Goal: Information Seeking & Learning: Check status

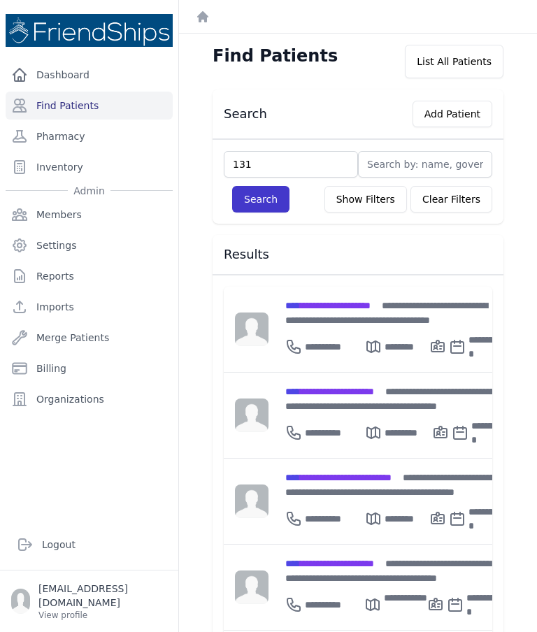
type input "131"
click at [271, 196] on button "Search" at bounding box center [260, 199] width 57 height 27
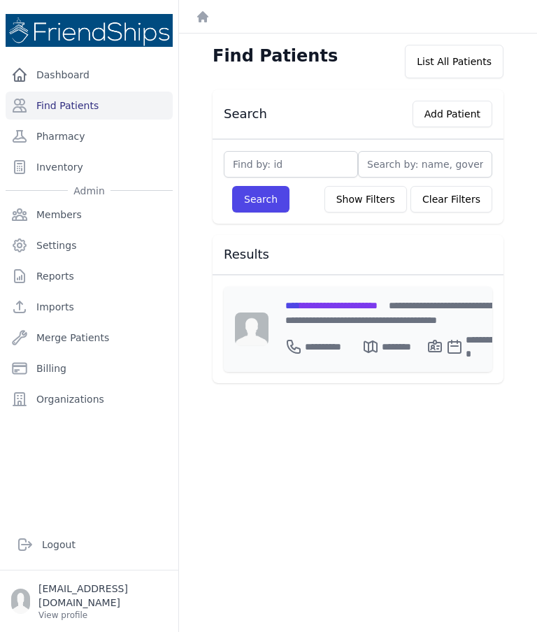
click at [323, 295] on div "**********" at bounding box center [391, 328] width 247 height 85
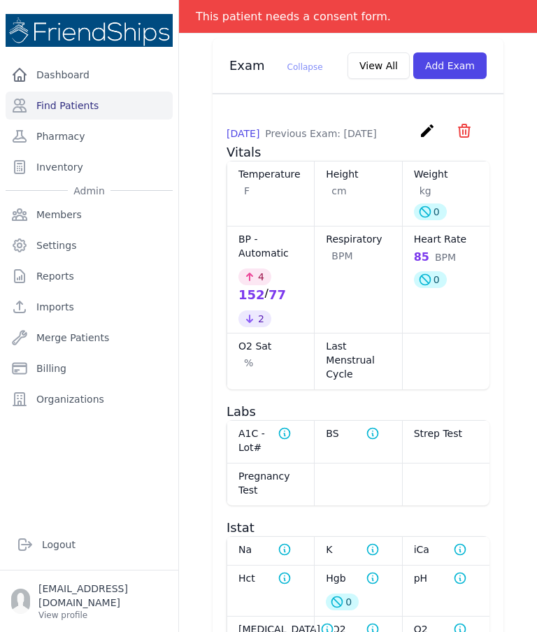
scroll to position [1466, 0]
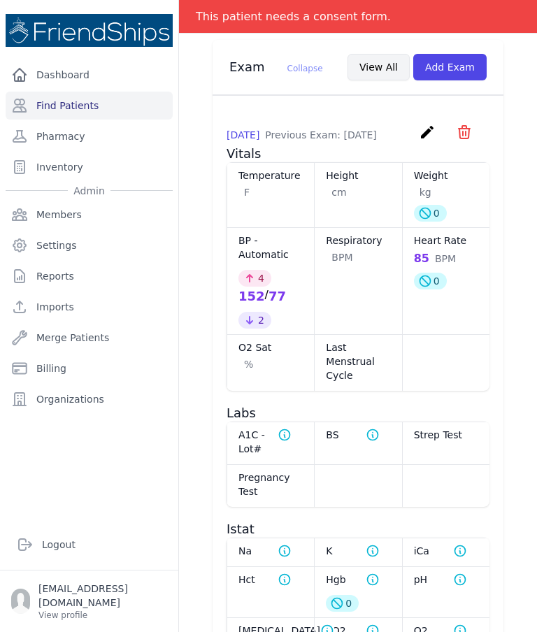
click at [377, 62] on button "View All" at bounding box center [378, 67] width 62 height 27
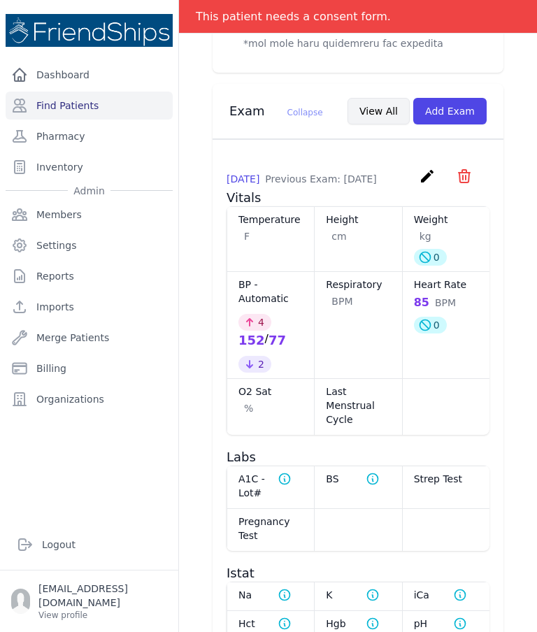
scroll to position [0, 0]
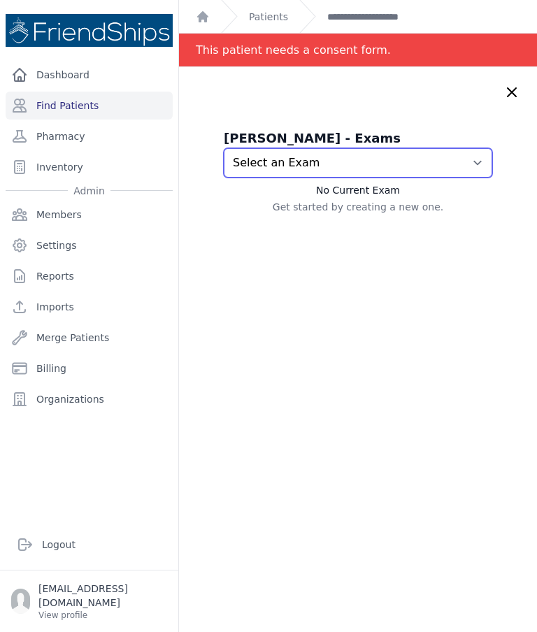
click at [474, 157] on select "Select an Exam 2025-Oct-06 3:00 PM 2025-Oct-06 2:47 PM 2025-Sep-23 2:48 PM 2025…" at bounding box center [358, 162] width 268 height 29
select select "1126"
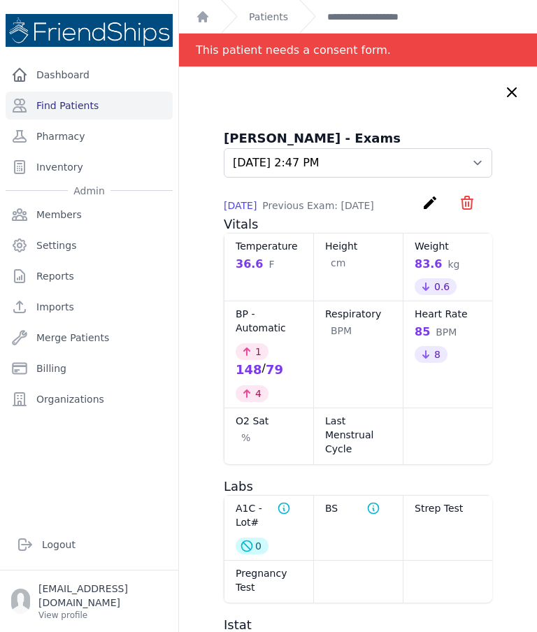
click at [512, 89] on icon at bounding box center [511, 92] width 17 height 17
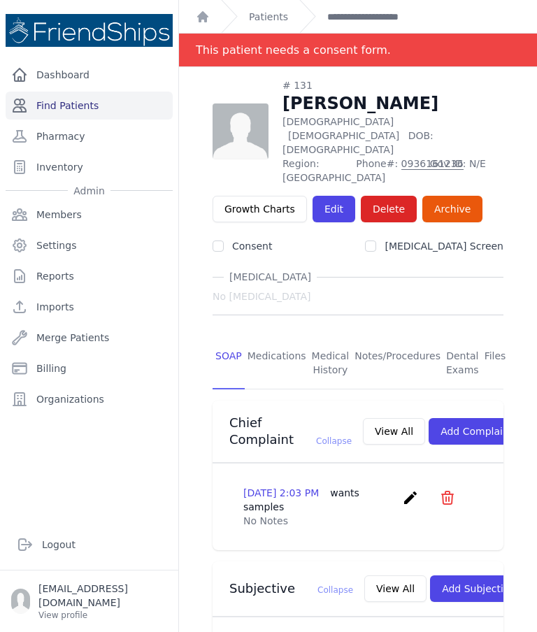
click at [52, 99] on link "Find Patients" at bounding box center [89, 106] width 167 height 28
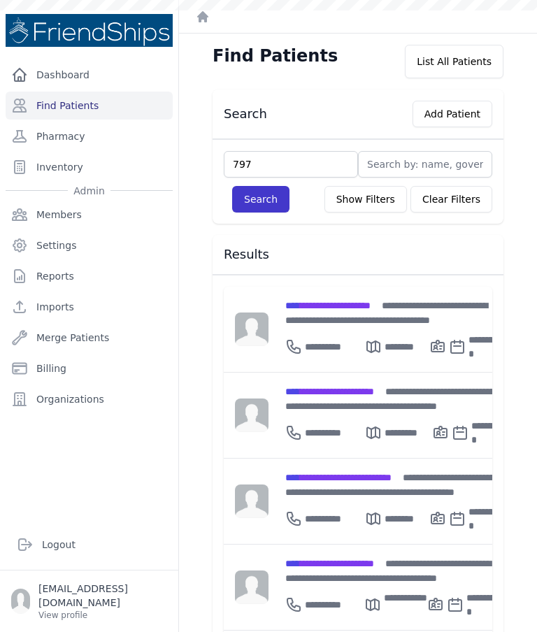
type input "797"
click at [261, 196] on button "Search" at bounding box center [260, 199] width 57 height 27
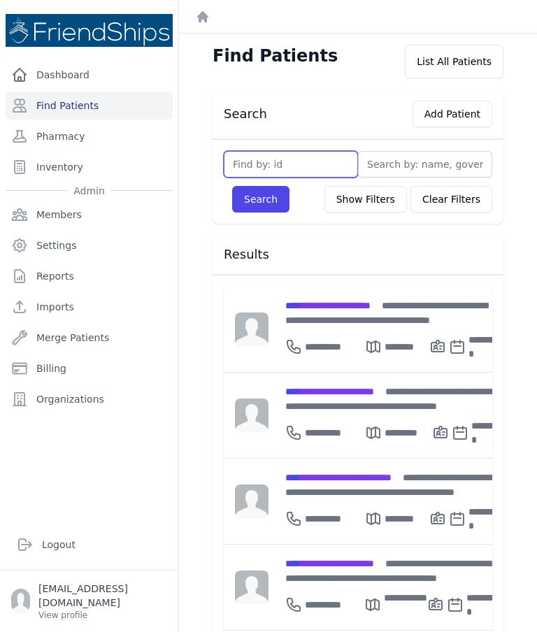
click at [330, 162] on input "text" at bounding box center [291, 164] width 134 height 27
type input "797"
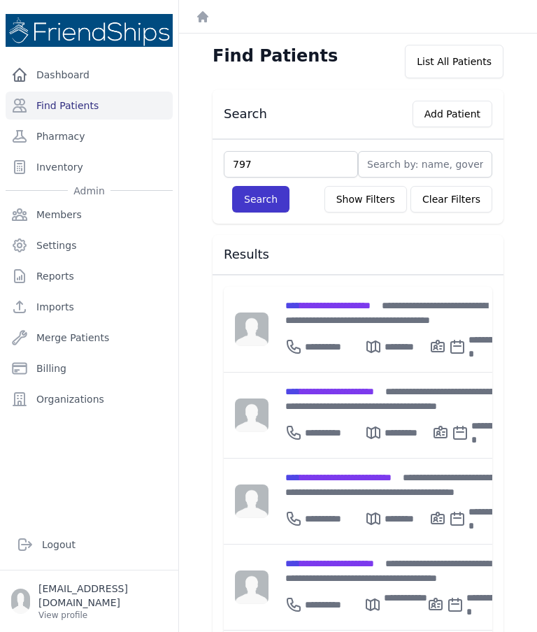
click at [262, 187] on button "Search" at bounding box center [260, 199] width 57 height 27
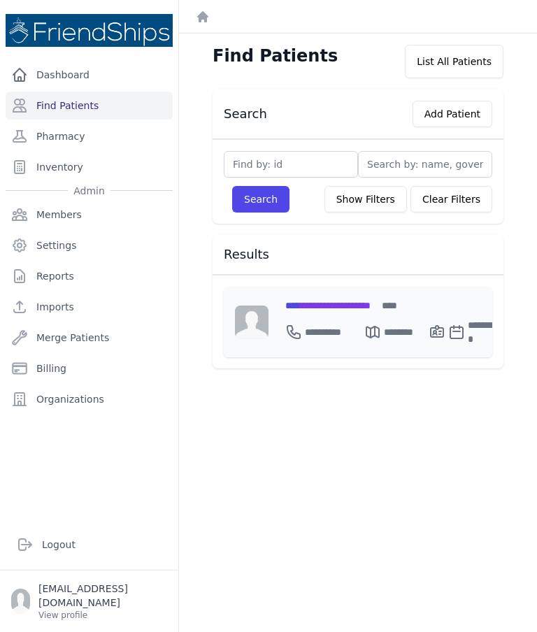
click at [351, 311] on div "**********" at bounding box center [393, 305] width 217 height 15
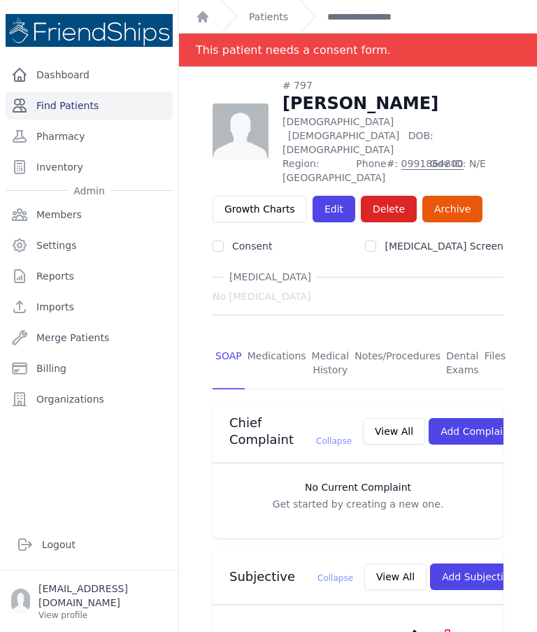
click at [101, 110] on link "Find Patients" at bounding box center [89, 106] width 167 height 28
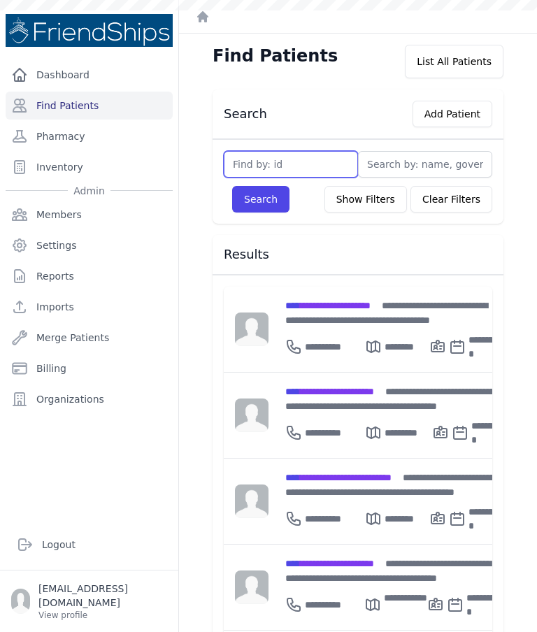
click at [317, 152] on input "text" at bounding box center [291, 164] width 134 height 27
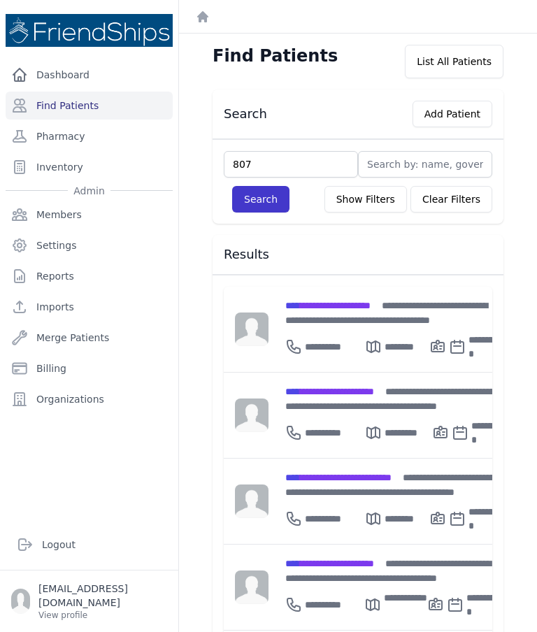
type input "807"
click at [256, 194] on button "Search" at bounding box center [260, 199] width 57 height 27
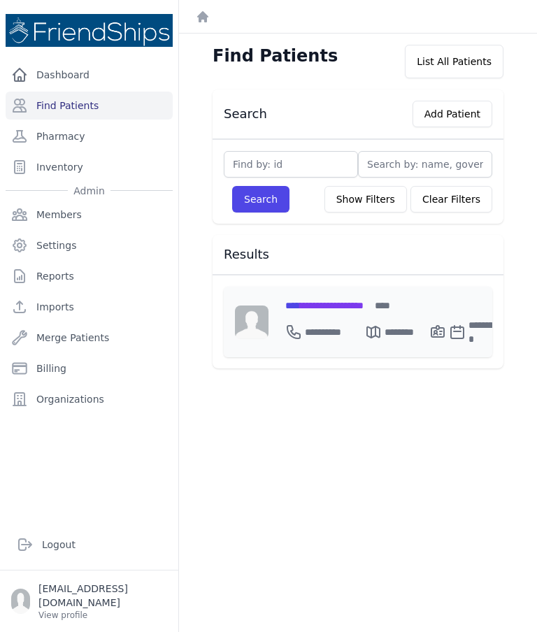
click at [350, 300] on span "**********" at bounding box center [324, 305] width 78 height 10
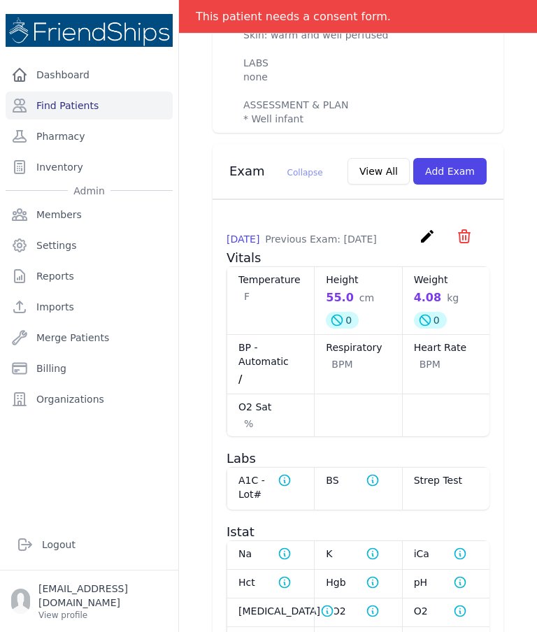
scroll to position [924, 0]
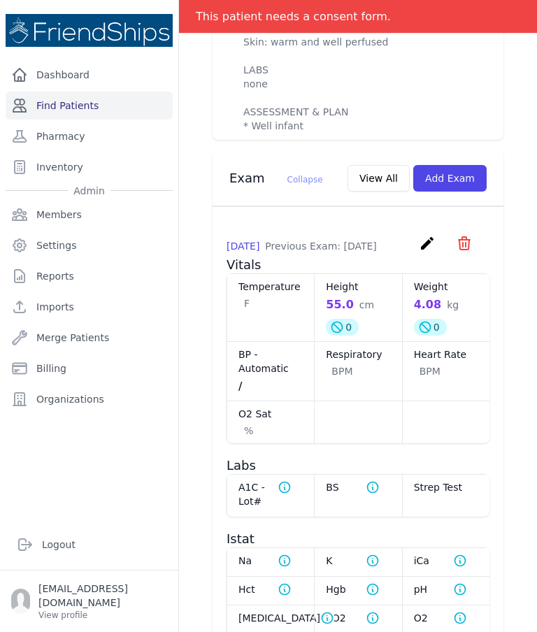
click at [99, 113] on link "Find Patients" at bounding box center [89, 106] width 167 height 28
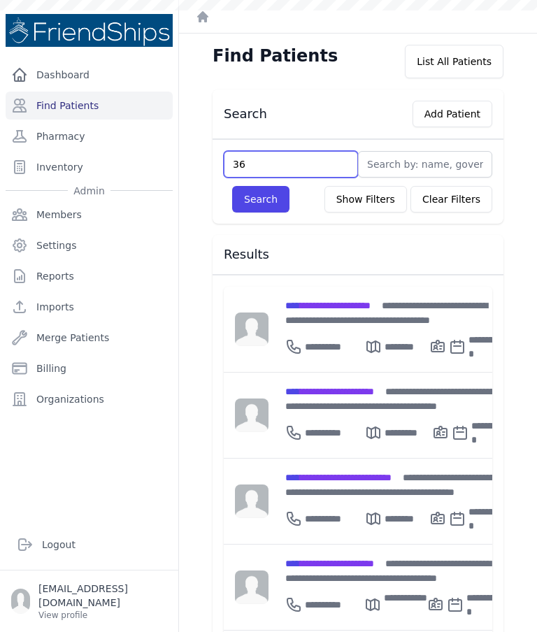
type input "364"
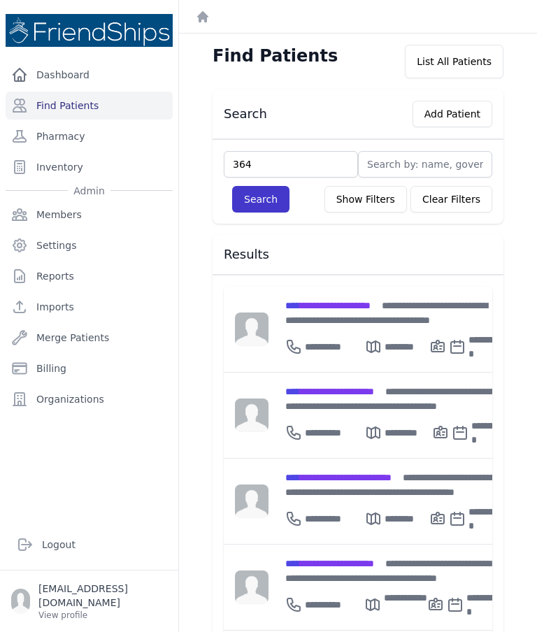
type input "364"
click at [259, 204] on button "Search" at bounding box center [260, 199] width 57 height 27
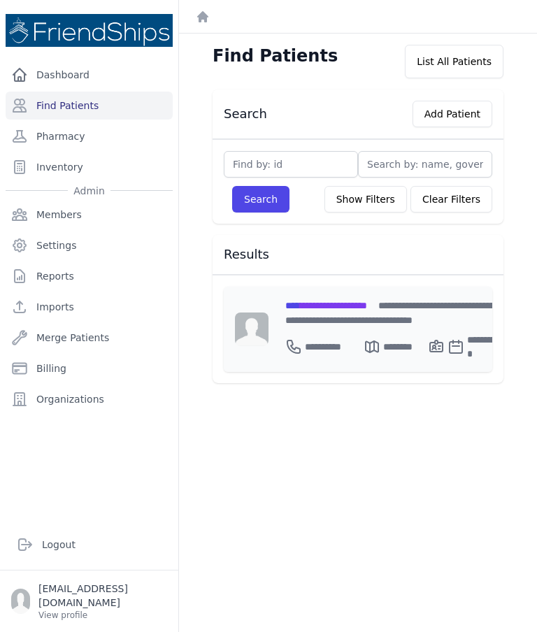
click at [351, 300] on span "**********" at bounding box center [326, 305] width 82 height 10
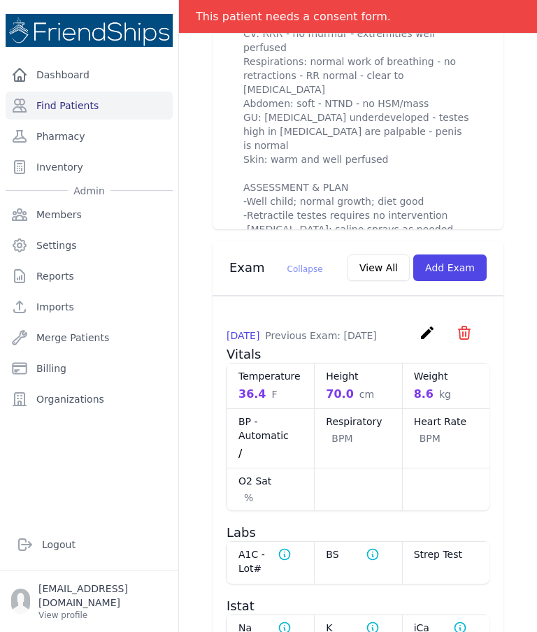
scroll to position [849, 0]
click at [423, 327] on icon "create" at bounding box center [427, 332] width 17 height 17
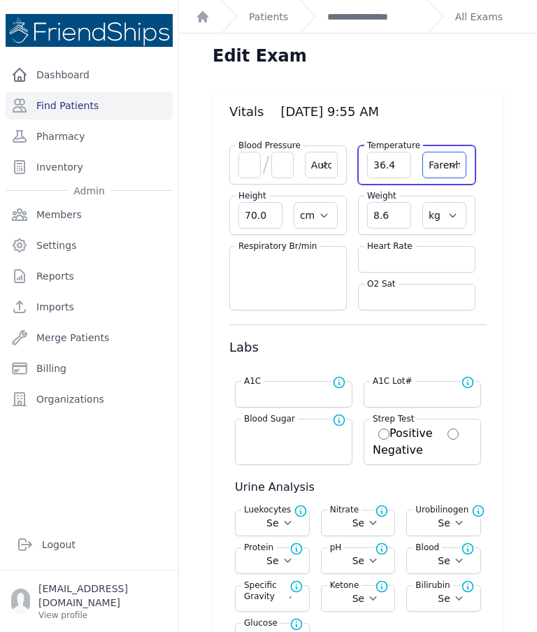
click at [442, 154] on select "Farenheit Celcius" at bounding box center [444, 165] width 44 height 27
select select "C"
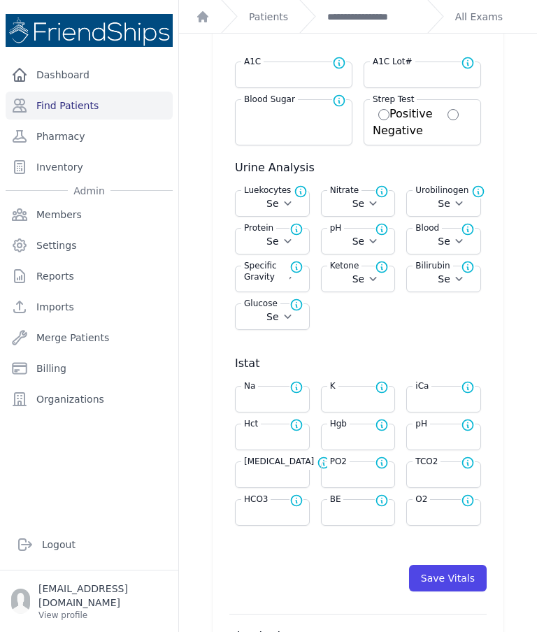
select select "Automatic"
select select "cm"
select select "kg"
select select
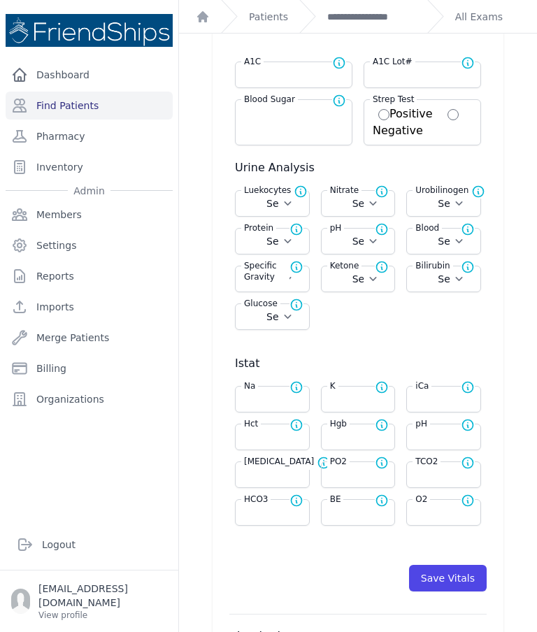
select select
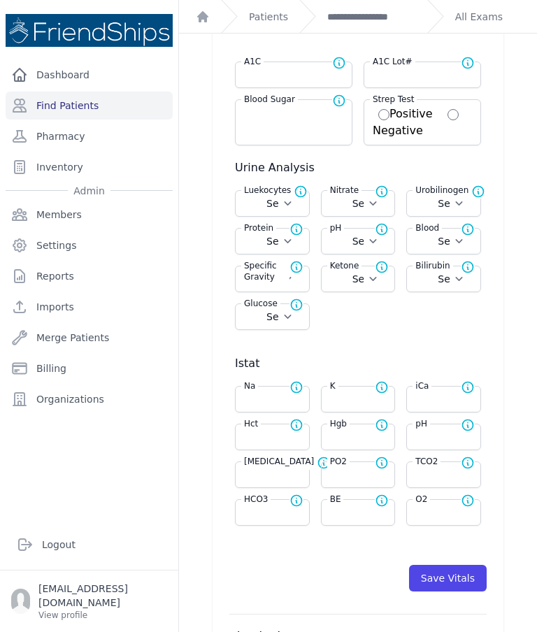
select select
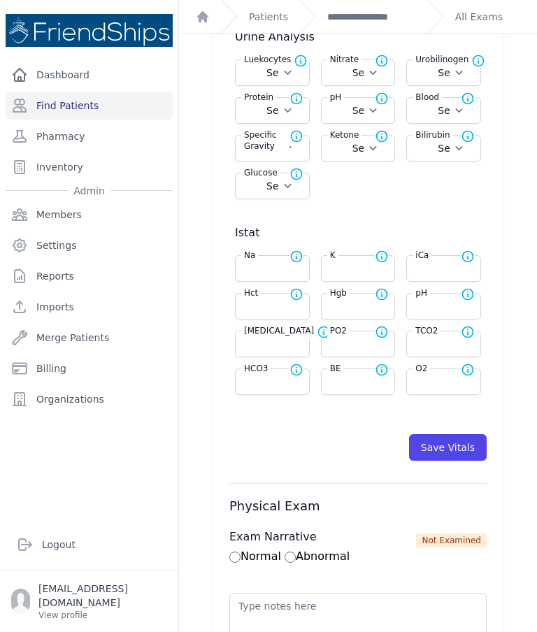
scroll to position [448, 0]
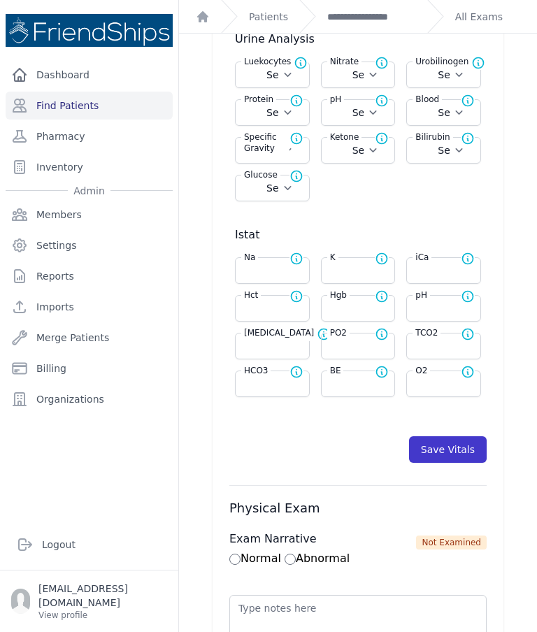
click at [448, 452] on button "Save Vitals" at bounding box center [448, 449] width 78 height 27
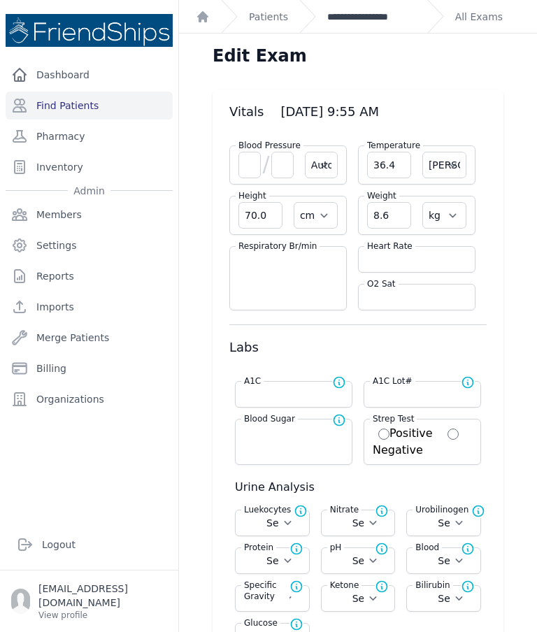
click at [382, 15] on link "**********" at bounding box center [371, 17] width 89 height 14
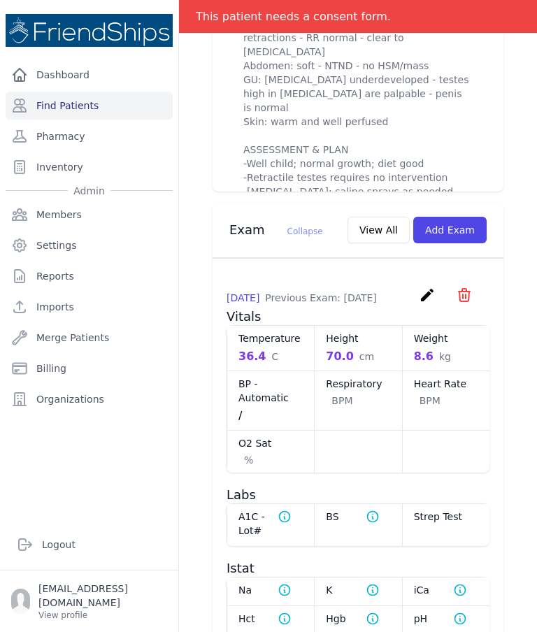
scroll to position [885, 0]
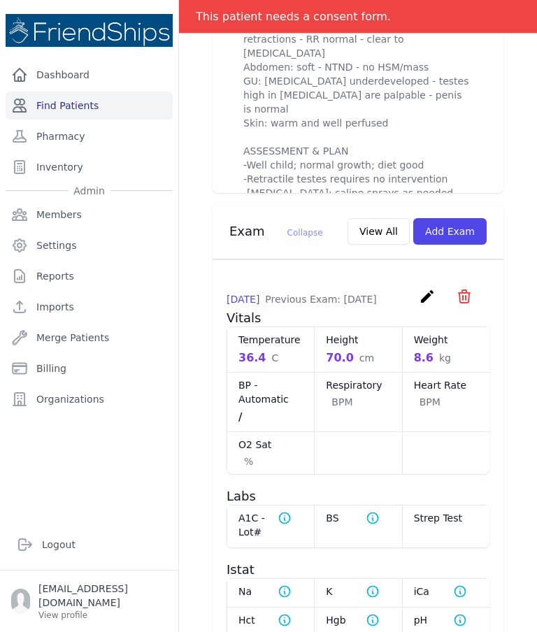
click at [133, 115] on link "Find Patients" at bounding box center [89, 106] width 167 height 28
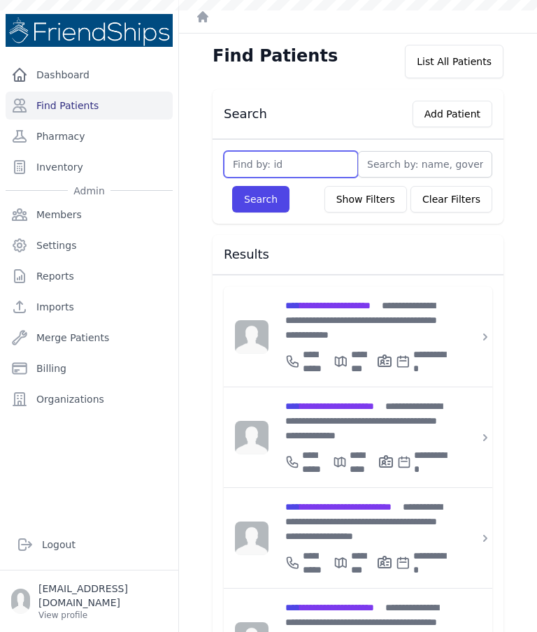
click at [320, 164] on input "text" at bounding box center [291, 164] width 134 height 27
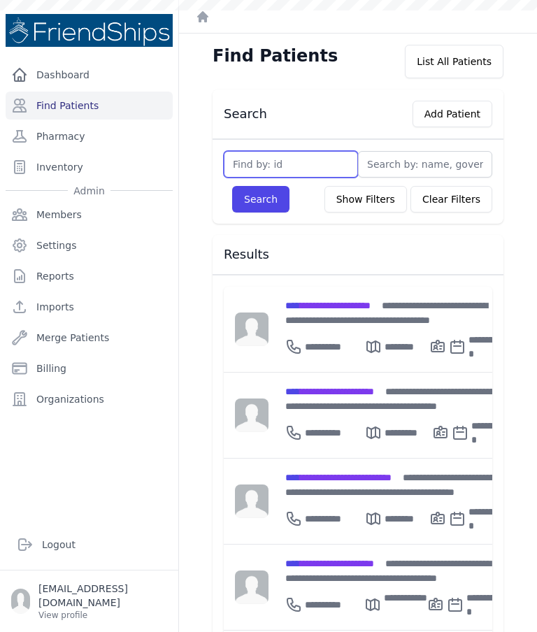
type input "2"
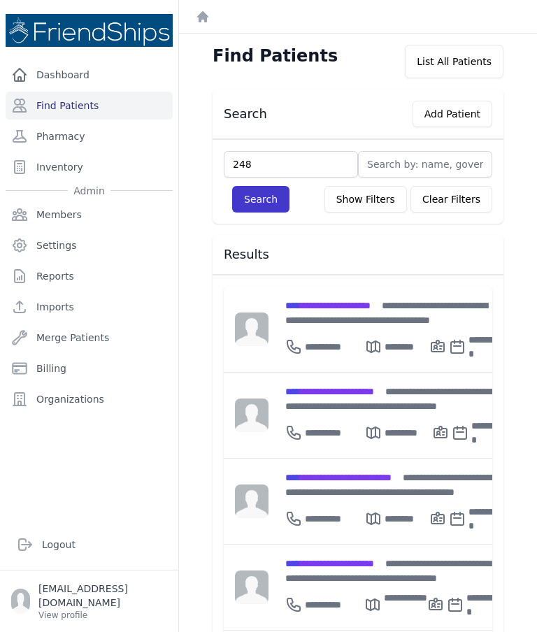
type input "248"
click at [248, 205] on button "Search" at bounding box center [260, 199] width 57 height 27
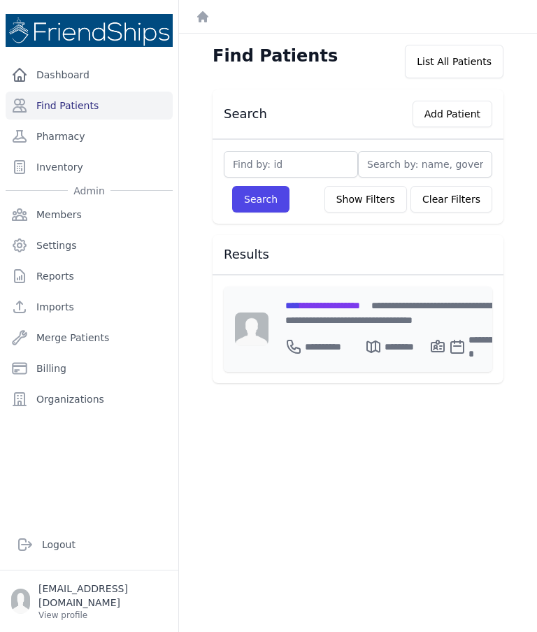
click at [344, 298] on div "**********" at bounding box center [393, 312] width 217 height 29
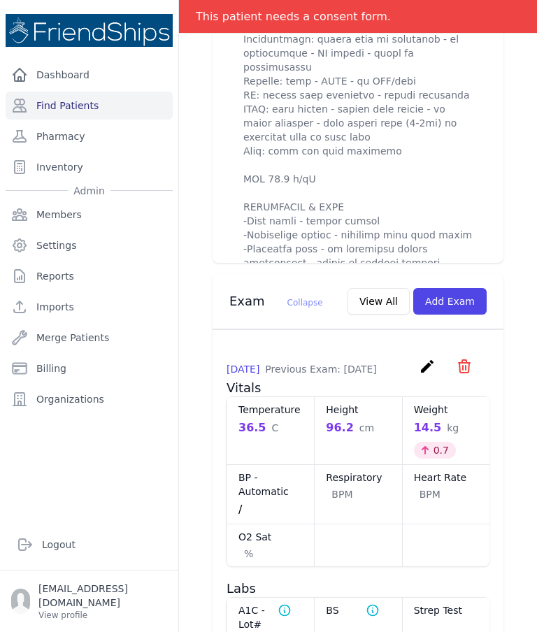
scroll to position [910, 0]
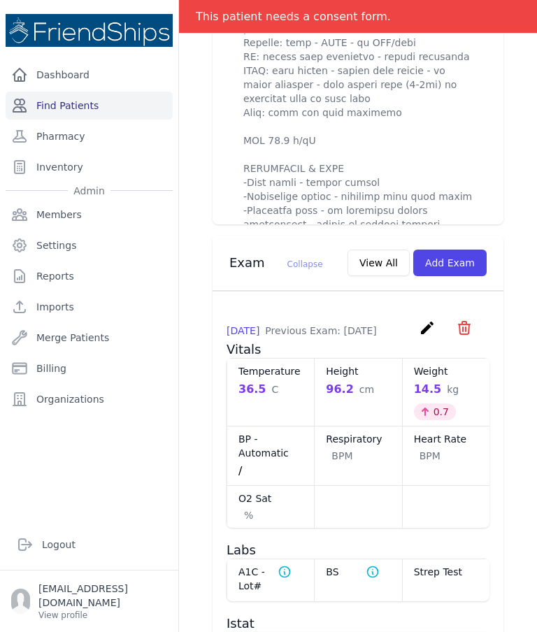
click at [105, 98] on link "Find Patients" at bounding box center [89, 106] width 167 height 28
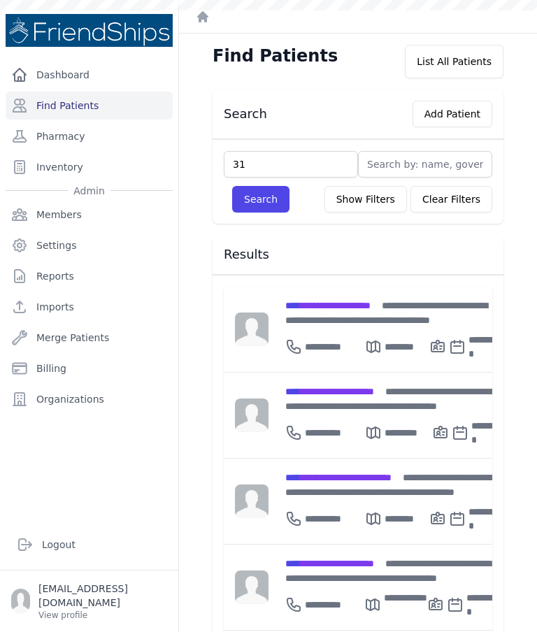
type input "313"
click at [258, 191] on button "Search" at bounding box center [260, 199] width 57 height 27
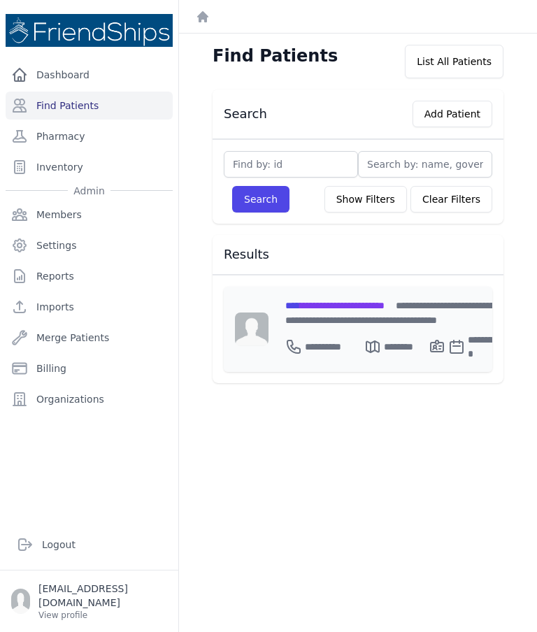
click at [340, 305] on span "**********" at bounding box center [334, 305] width 99 height 10
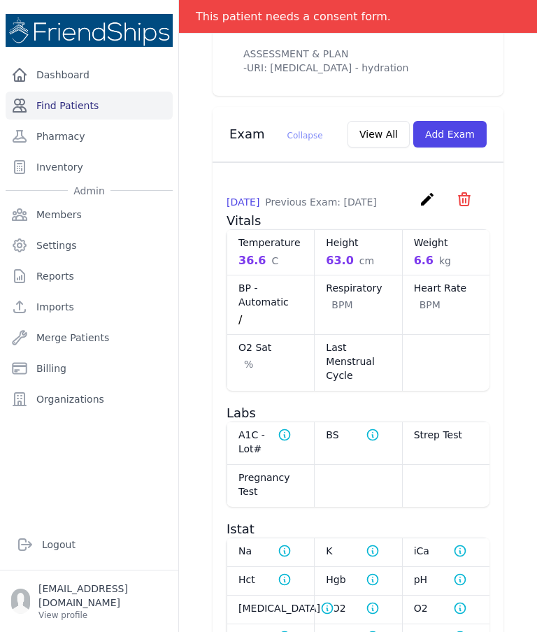
click at [145, 101] on link "Find Patients" at bounding box center [89, 106] width 167 height 28
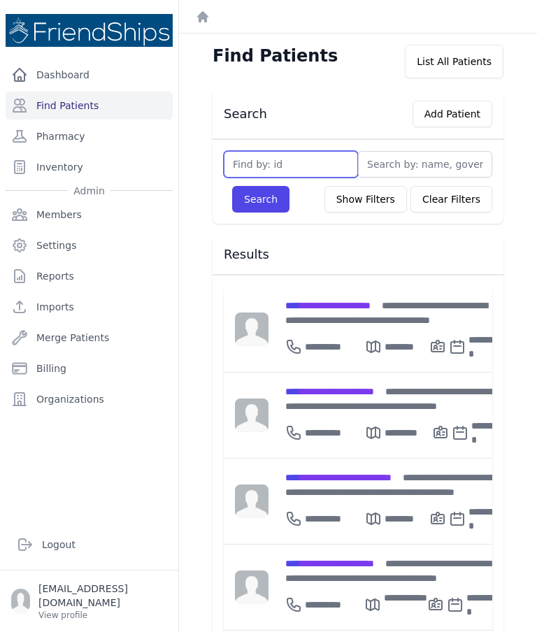
click at [300, 163] on input "text" at bounding box center [291, 164] width 134 height 27
type input "340"
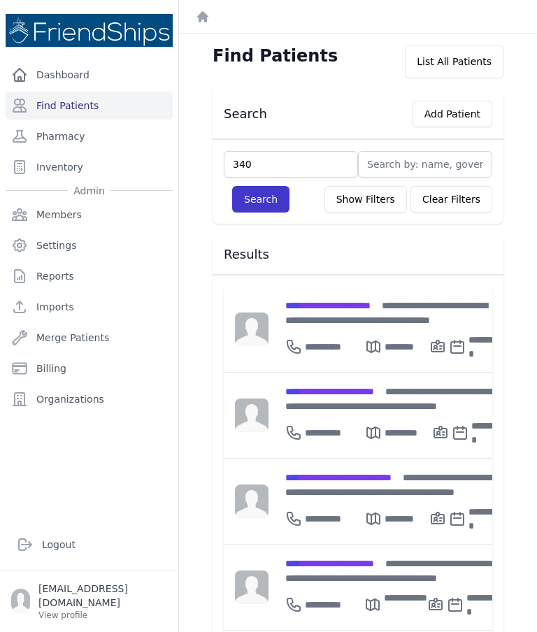
click at [255, 198] on button "Search" at bounding box center [260, 199] width 57 height 27
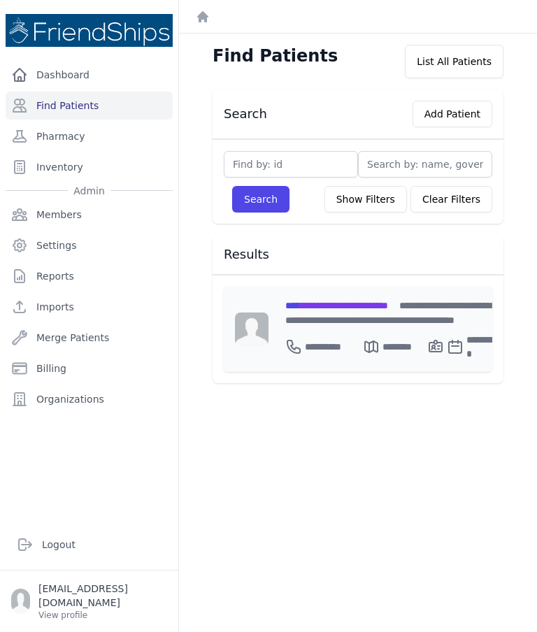
click at [363, 305] on span "**********" at bounding box center [336, 305] width 103 height 10
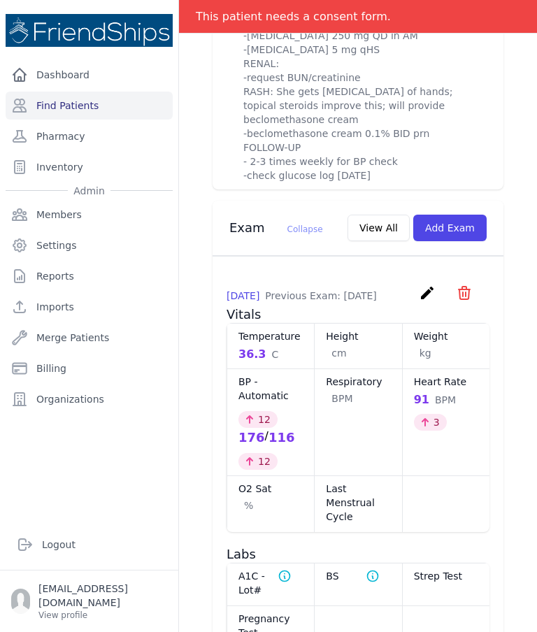
scroll to position [841, 0]
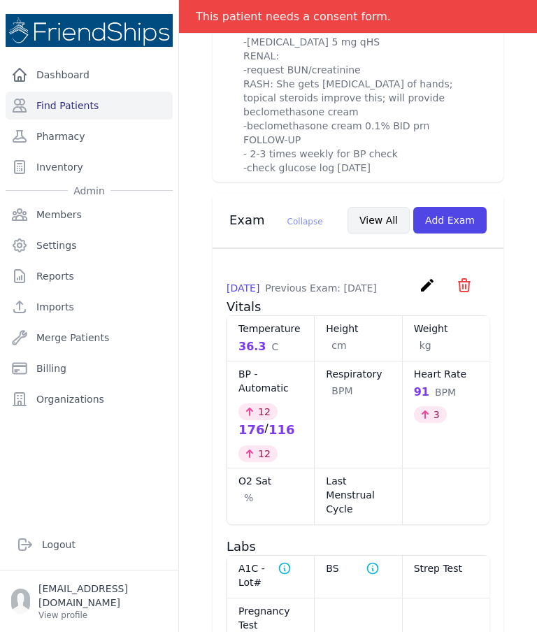
click at [371, 210] on button "View All" at bounding box center [378, 220] width 62 height 27
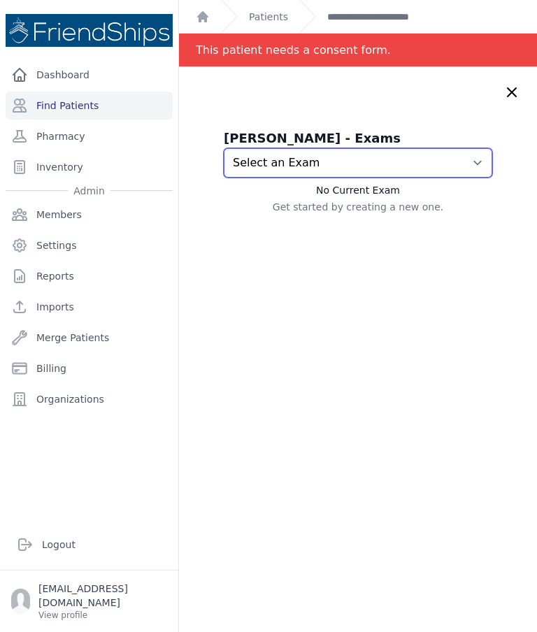
click at [437, 168] on select "Select an Exam 2025-Oct-12 1:23 PM 2025-Oct-08 2:10 PM 2025-Aug-19 11:16 AM 202…" at bounding box center [358, 162] width 268 height 29
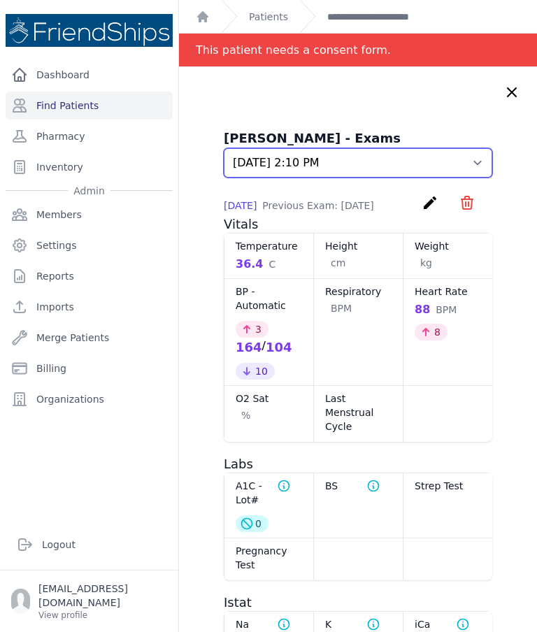
click at [477, 161] on select "Select an Exam 2025-Oct-12 1:23 PM 2025-Oct-08 2:10 PM 2025-Aug-19 11:16 AM 202…" at bounding box center [358, 162] width 268 height 29
select select "1180"
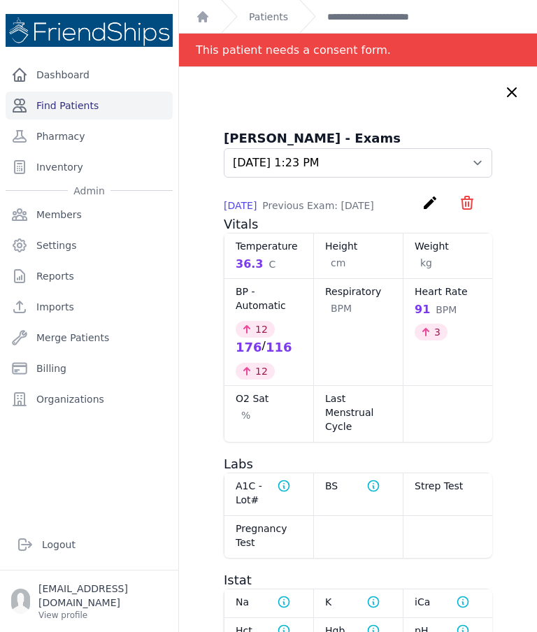
click at [99, 109] on link "Find Patients" at bounding box center [89, 106] width 167 height 28
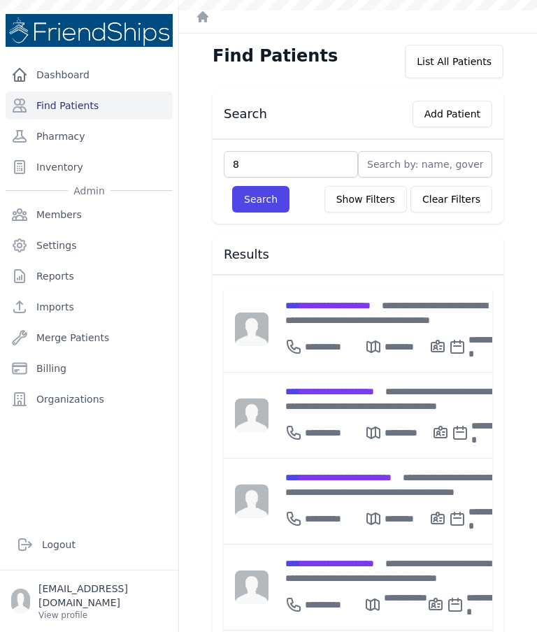
type input "82"
type input "828"
click at [256, 203] on button "Search" at bounding box center [260, 199] width 57 height 27
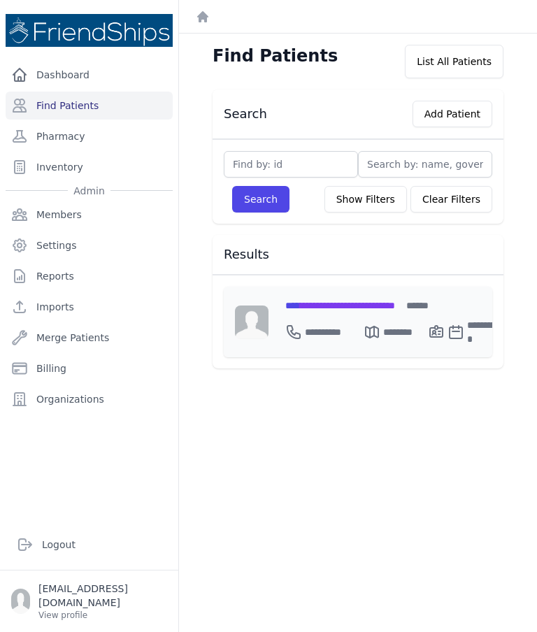
click at [370, 307] on span "**********" at bounding box center [340, 305] width 110 height 10
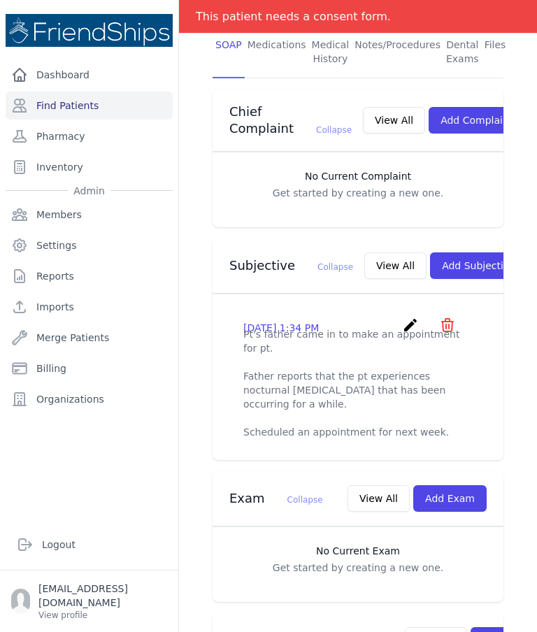
scroll to position [310, 0]
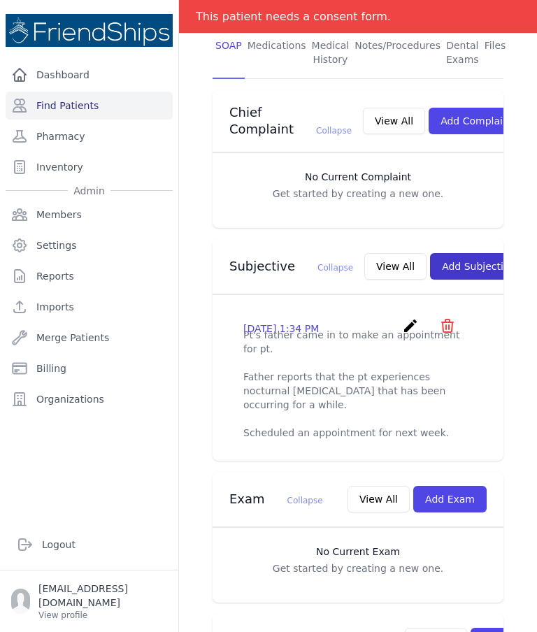
click at [453, 279] on button "Add Subjective" at bounding box center [478, 266] width 97 height 27
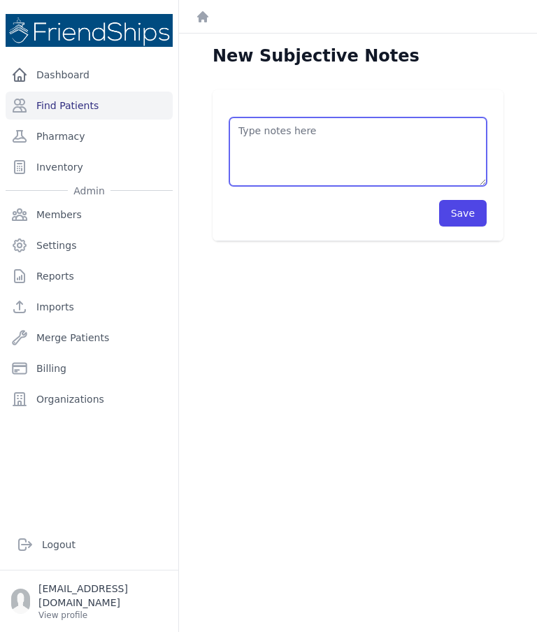
click at [372, 142] on textarea at bounding box center [357, 151] width 257 height 68
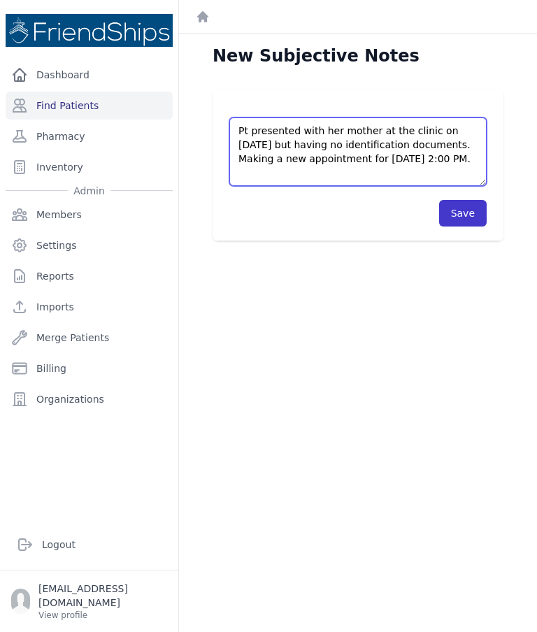
type textarea "Pt presented with her mother at the clinic on [DATE] but having no identificati…"
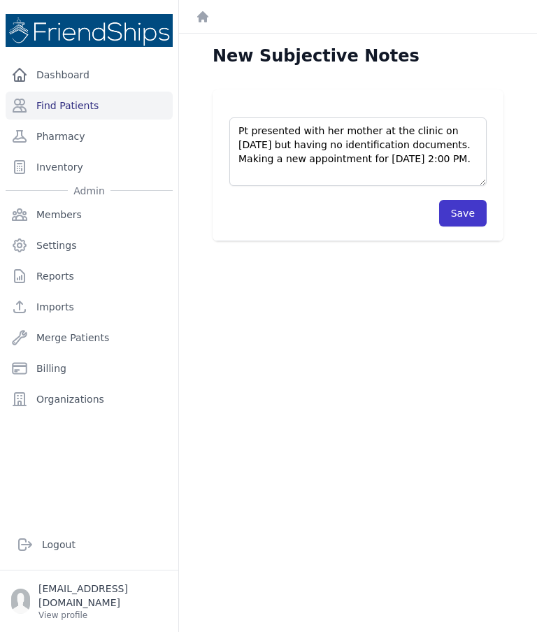
click at [471, 214] on button "Save" at bounding box center [463, 213] width 48 height 27
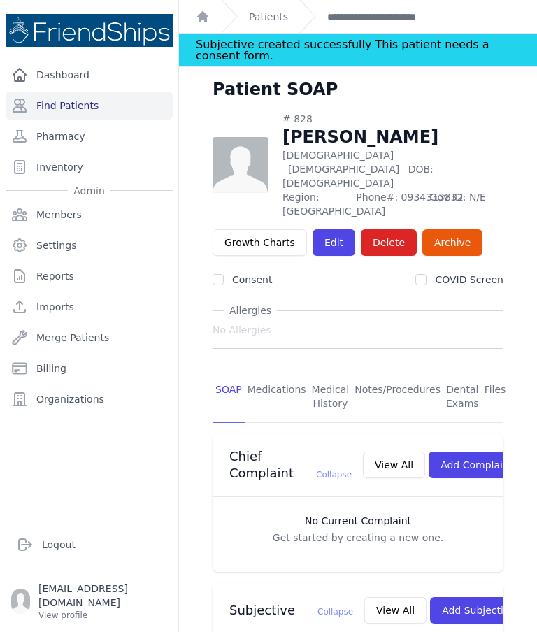
scroll to position [1, 0]
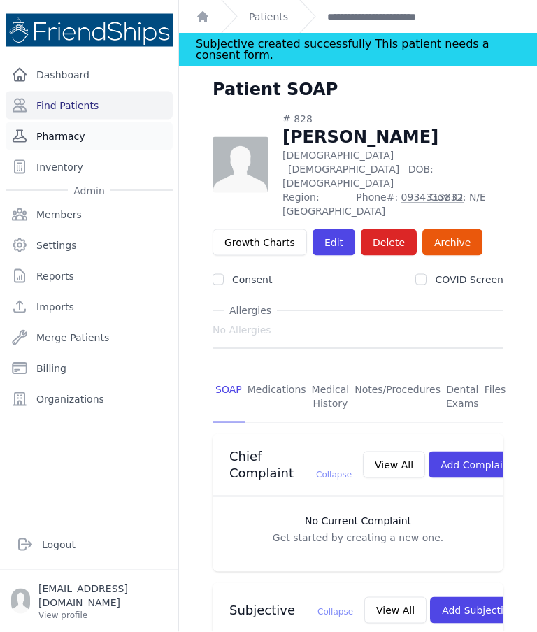
click at [109, 127] on link "Pharmacy" at bounding box center [89, 136] width 167 height 28
click at [115, 102] on link "Find Patients" at bounding box center [89, 106] width 167 height 28
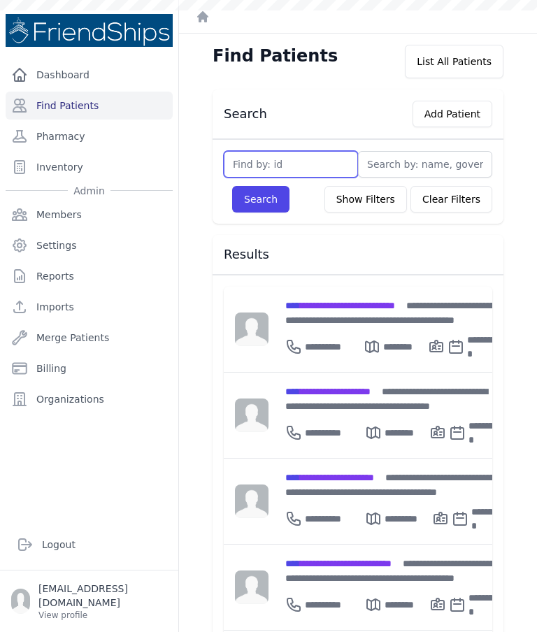
click at [290, 157] on input "text" at bounding box center [291, 164] width 134 height 27
type input "424"
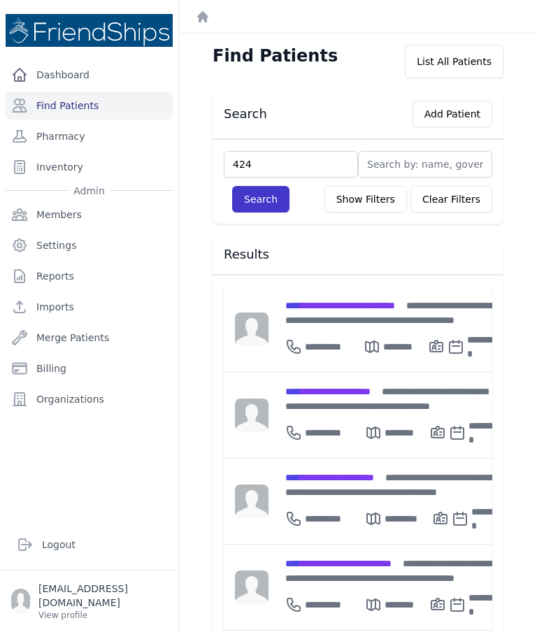
click at [261, 192] on button "Search" at bounding box center [260, 199] width 57 height 27
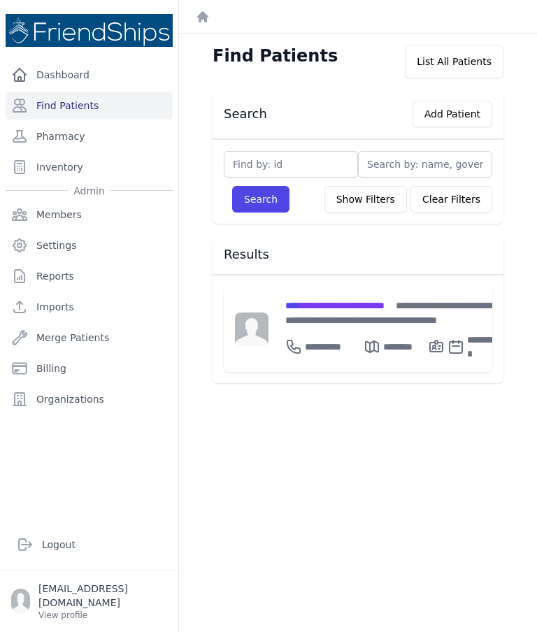
click at [358, 283] on div "**********" at bounding box center [357, 329] width 291 height 108
click at [369, 314] on div "**********" at bounding box center [393, 312] width 217 height 29
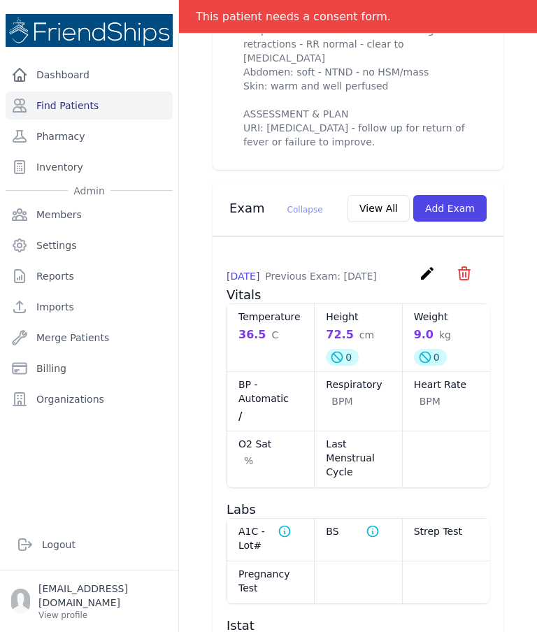
scroll to position [857, 0]
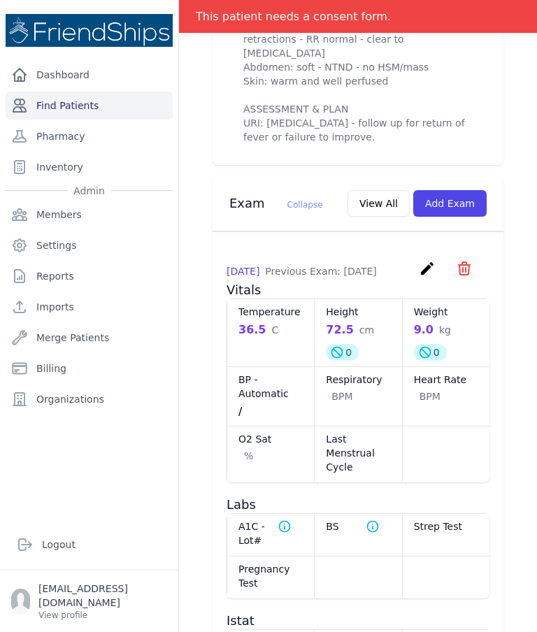
click at [129, 113] on link "Find Patients" at bounding box center [89, 106] width 167 height 28
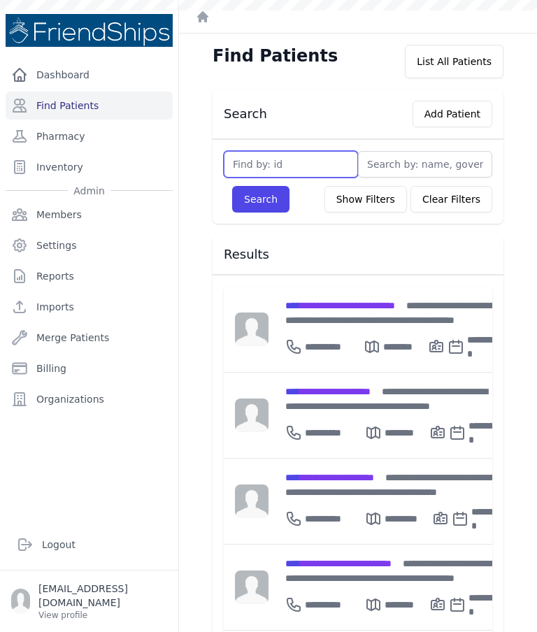
click at [300, 167] on input "text" at bounding box center [291, 164] width 134 height 27
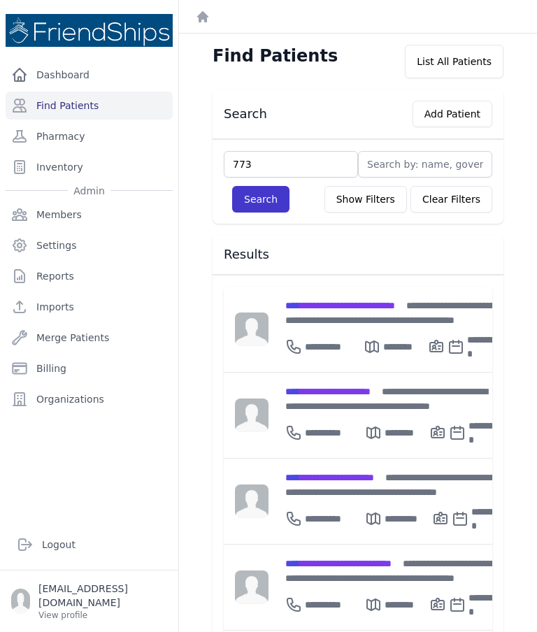
type input "773"
click at [249, 208] on button "Search" at bounding box center [260, 199] width 57 height 27
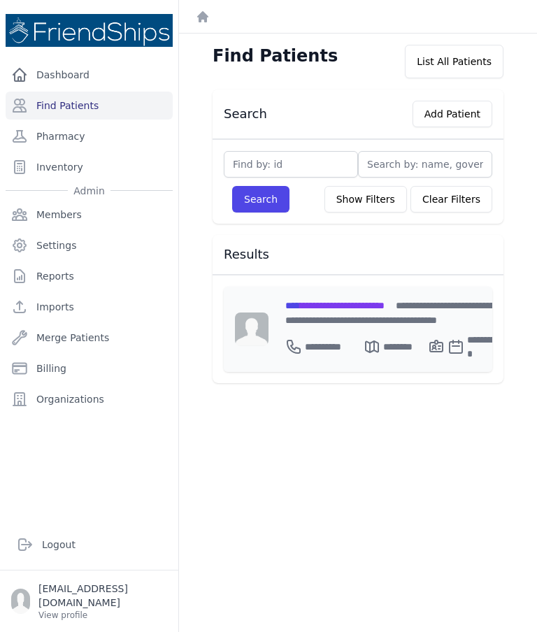
click at [372, 310] on span "**********" at bounding box center [334, 305] width 99 height 10
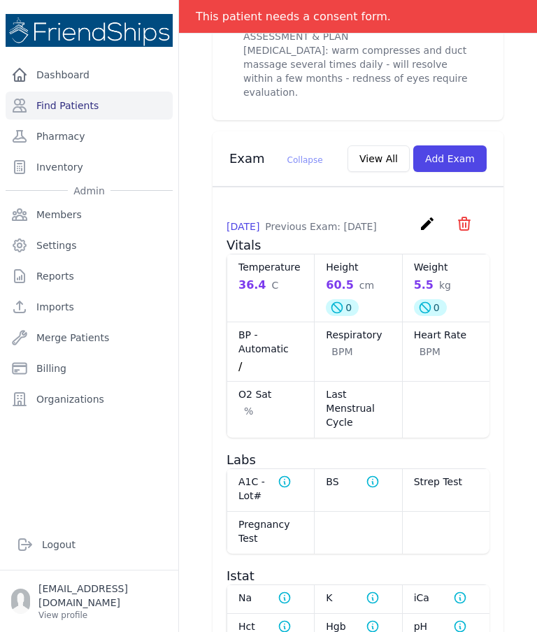
scroll to position [917, 0]
click at [132, 106] on link "Find Patients" at bounding box center [89, 106] width 167 height 28
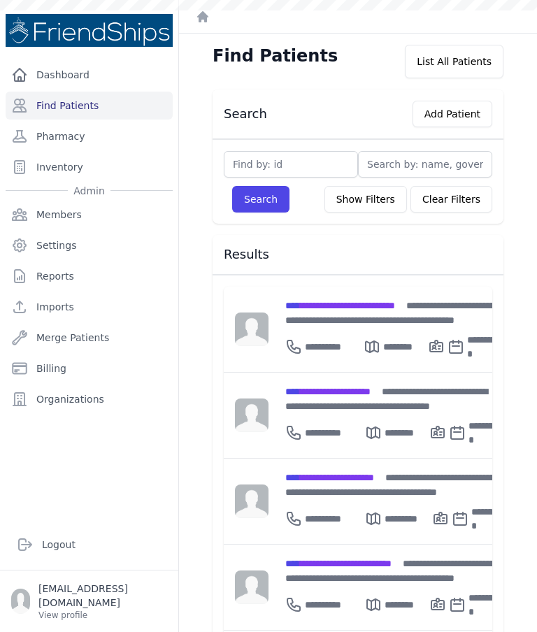
type input "H"
type input "Husse"
type input "Hussei"
type input "Hussein"
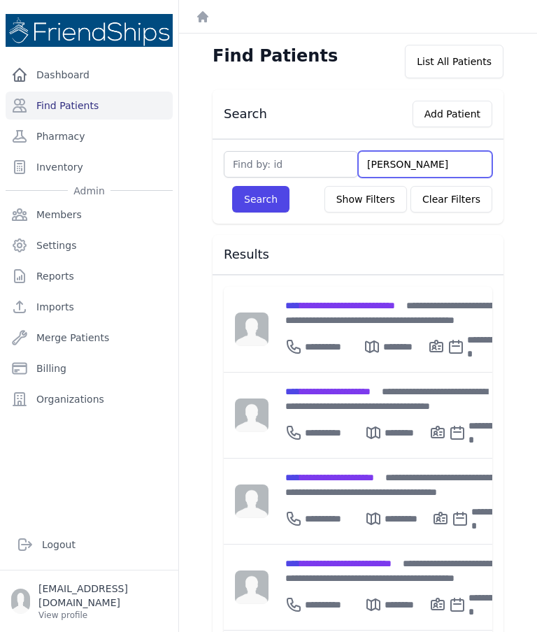
type input "Hussein m"
type input "Hussein mo"
type input "Hussein mohh"
type input "Hussein moha"
type input "Hussein moham"
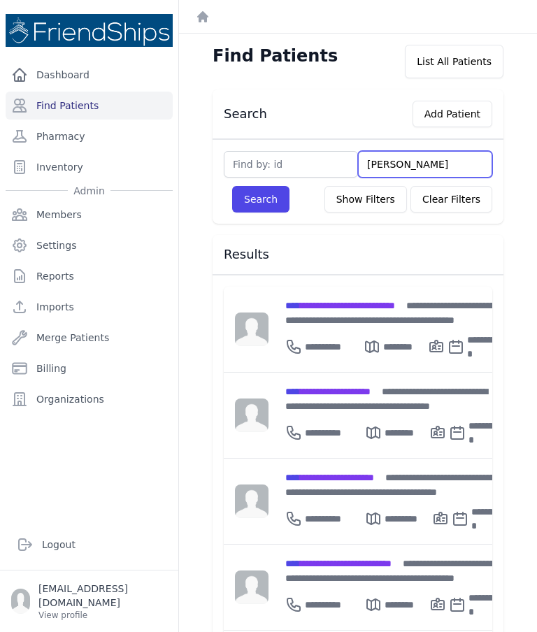
type input "Hussein mohamme"
type input "Hussein mohammed"
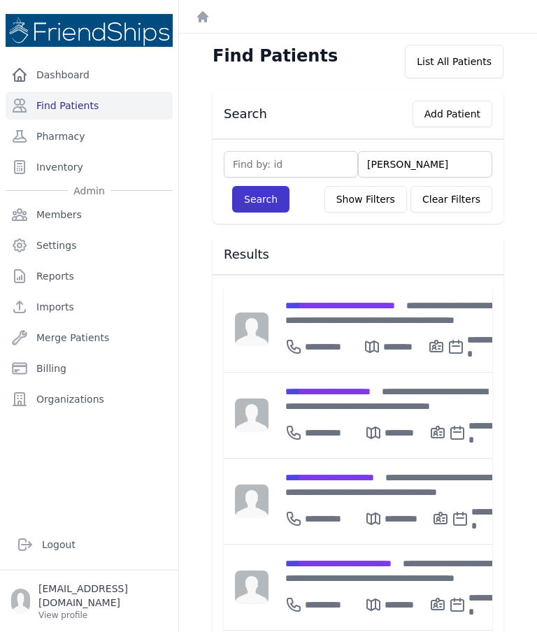
click at [268, 204] on button "Search" at bounding box center [260, 199] width 57 height 27
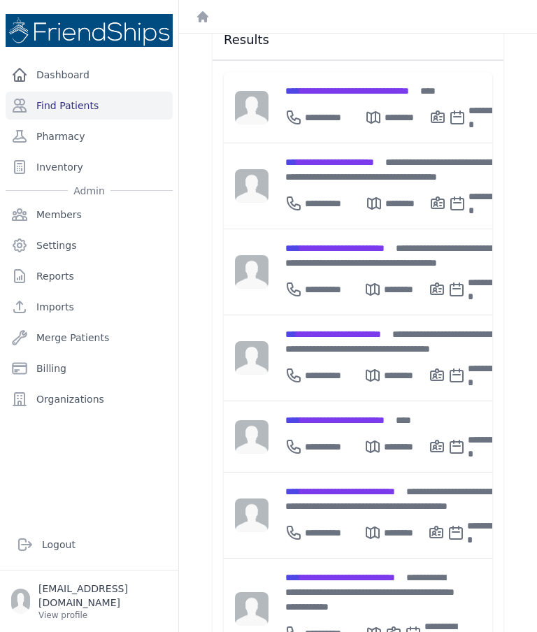
scroll to position [215, 0]
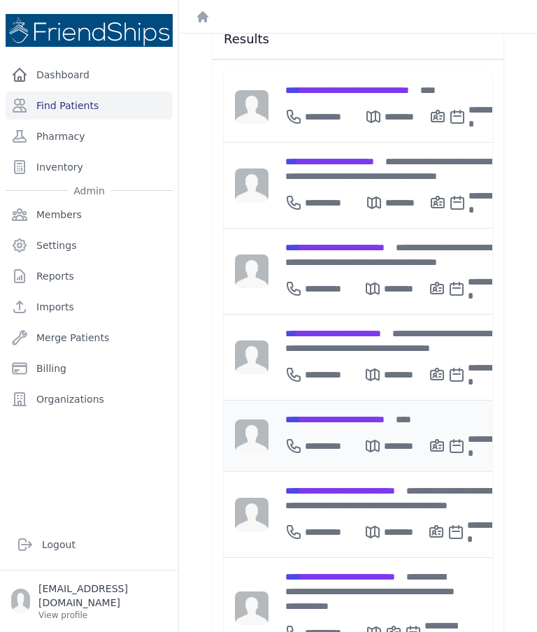
click at [384, 424] on span "**********" at bounding box center [334, 419] width 99 height 10
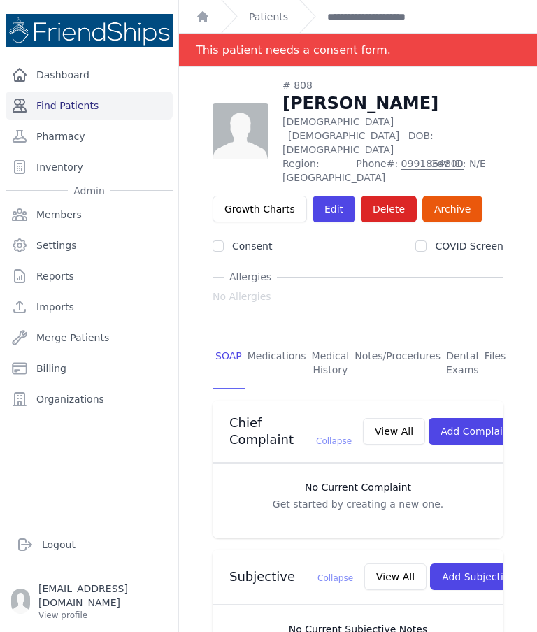
click at [86, 110] on link "Find Patients" at bounding box center [89, 106] width 167 height 28
click at [117, 102] on link "Find Patients" at bounding box center [89, 106] width 167 height 28
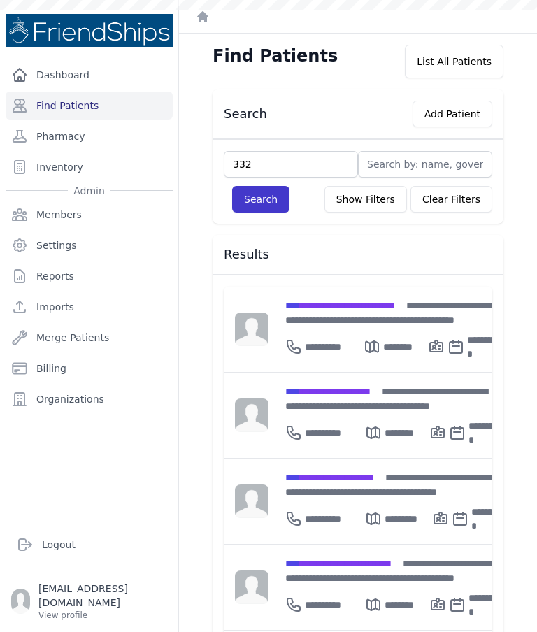
click at [249, 200] on button "Search" at bounding box center [260, 199] width 57 height 27
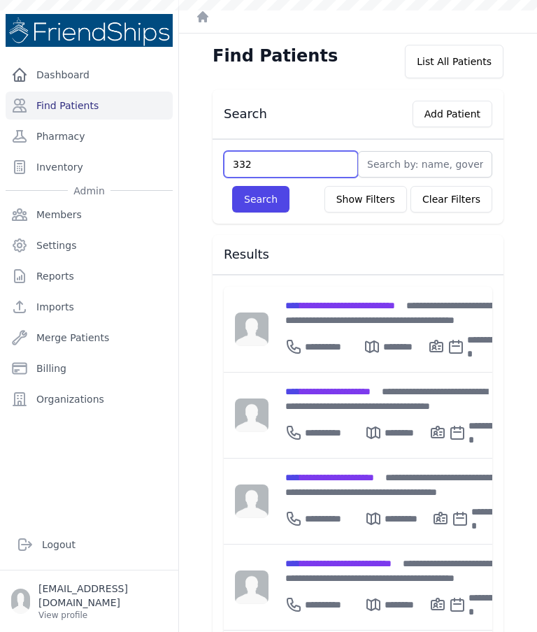
click at [281, 163] on input "332" at bounding box center [291, 164] width 134 height 27
type input "322"
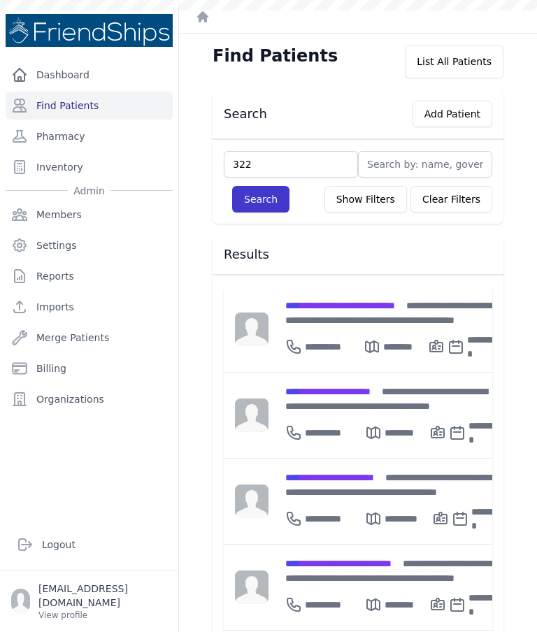
click at [233, 196] on button "Search" at bounding box center [260, 199] width 57 height 27
click at [247, 168] on input "text" at bounding box center [291, 164] width 134 height 27
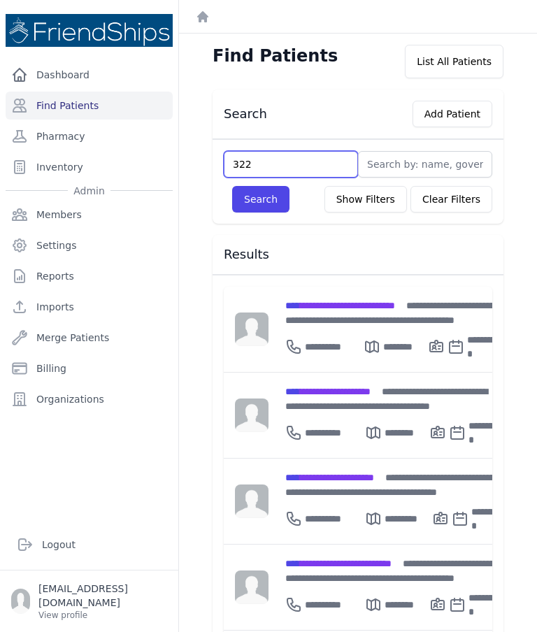
type input "322"
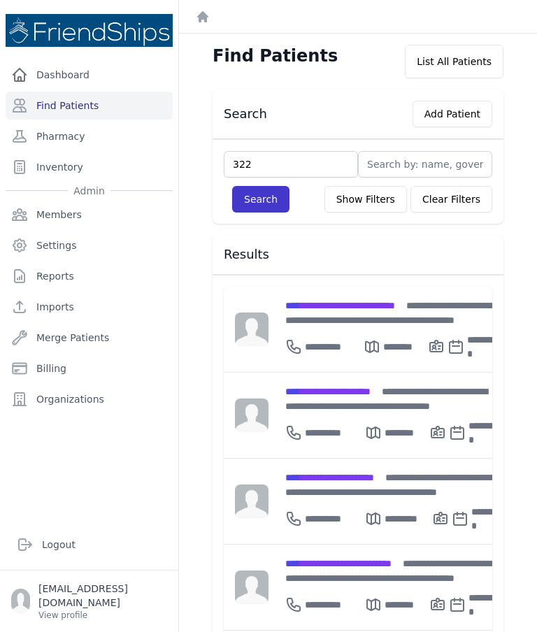
click at [243, 201] on button "Search" at bounding box center [260, 199] width 57 height 27
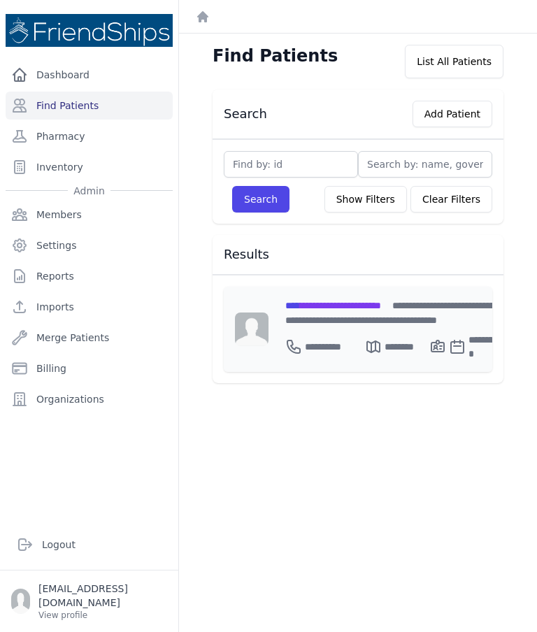
click at [318, 308] on span "**********" at bounding box center [333, 305] width 96 height 10
click at [331, 303] on span "**********" at bounding box center [333, 305] width 96 height 10
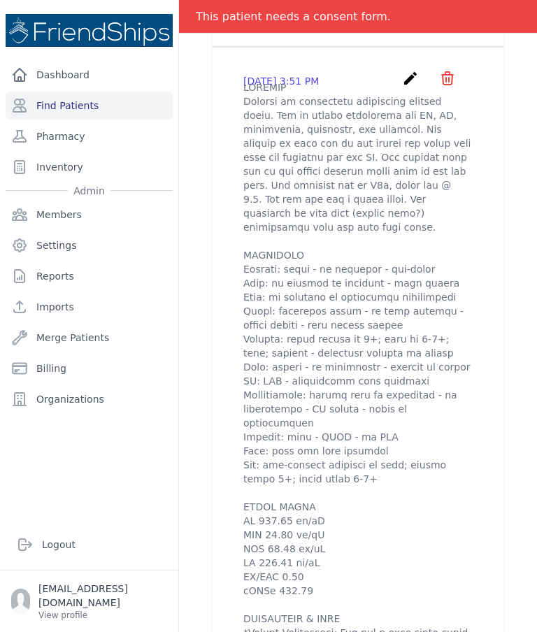
scroll to position [556, 0]
